Goal: Find specific page/section: Find specific page/section

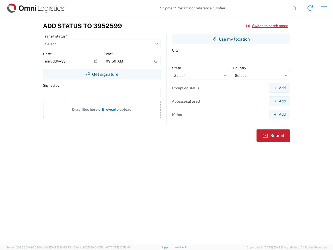
click at [223, 8] on input "search" at bounding box center [223, 8] width 135 height 10
click at [294, 8] on icon at bounding box center [294, 8] width 7 height 7
click at [310, 8] on icon at bounding box center [310, 8] width 8 height 8
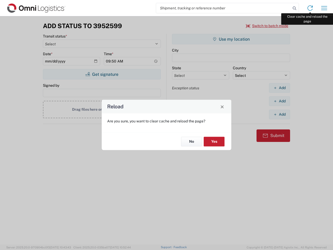
click at [324, 8] on div "Reload Are you sure, you want to clear cache and reload the page? No Yes" at bounding box center [166, 125] width 333 height 250
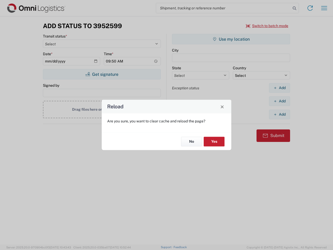
click at [267, 26] on div "Reload Are you sure, you want to clear cache and reload the page? No Yes" at bounding box center [166, 125] width 333 height 250
click at [102, 74] on div "Reload Are you sure, you want to clear cache and reload the page? No Yes" at bounding box center [166, 125] width 333 height 250
click at [231, 39] on div "Reload Are you sure, you want to clear cache and reload the page? No Yes" at bounding box center [166, 125] width 333 height 250
click at [279, 88] on div "Reload Are you sure, you want to clear cache and reload the page? No Yes" at bounding box center [166, 125] width 333 height 250
click at [279, 101] on div "Reload Are you sure, you want to clear cache and reload the page? No Yes" at bounding box center [166, 125] width 333 height 250
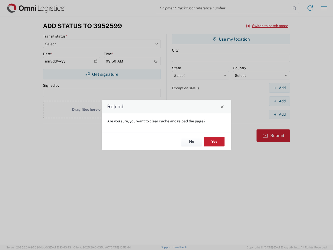
click at [279, 114] on div "Reload Are you sure, you want to clear cache and reload the page? No Yes" at bounding box center [166, 125] width 333 height 250
